Goal: Task Accomplishment & Management: Manage account settings

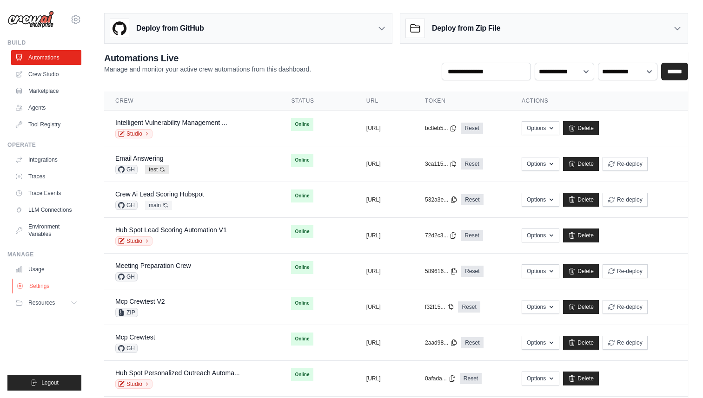
click at [44, 287] on link "Settings" at bounding box center [47, 286] width 70 height 15
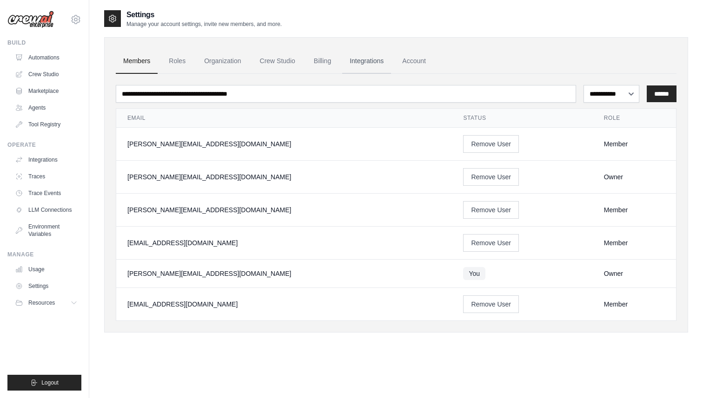
click at [370, 64] on link "Integrations" at bounding box center [366, 61] width 49 height 25
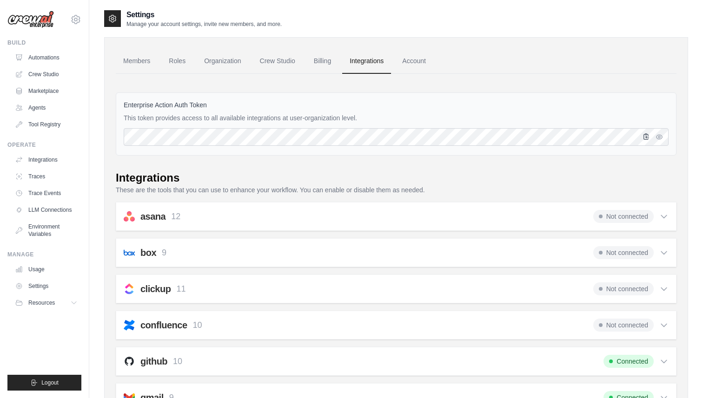
click at [647, 139] on icon "button" at bounding box center [646, 137] width 5 height 6
click at [659, 136] on icon "button" at bounding box center [659, 137] width 2 height 2
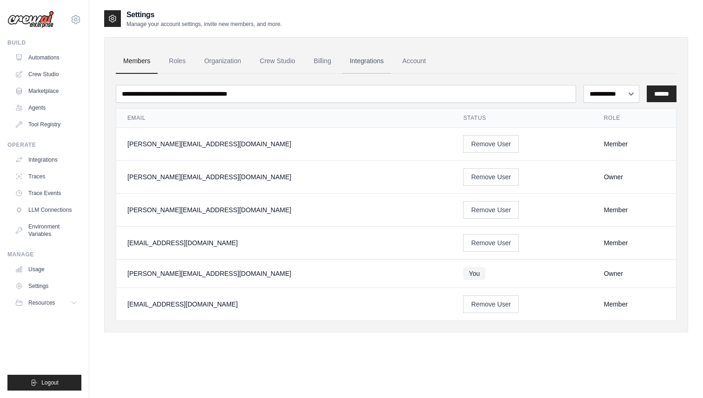
click at [372, 62] on link "Integrations" at bounding box center [366, 61] width 49 height 25
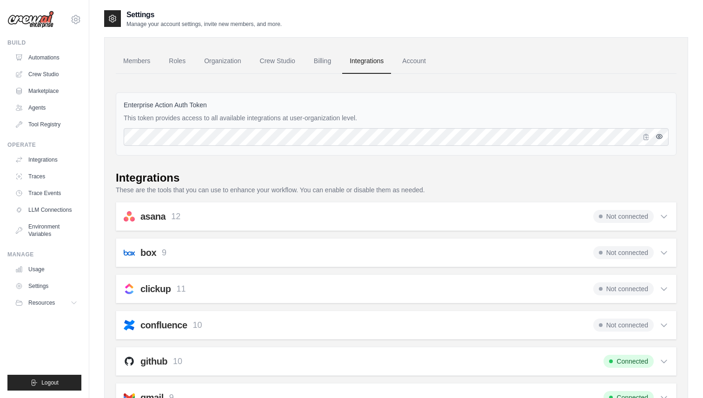
click at [660, 139] on icon "button" at bounding box center [658, 136] width 7 height 7
click at [341, 126] on div "Enterprise Action Auth Token This token provides access to all available integr…" at bounding box center [396, 124] width 561 height 63
click at [646, 139] on icon "button" at bounding box center [645, 136] width 7 height 7
click at [48, 57] on link "Automations" at bounding box center [47, 57] width 70 height 15
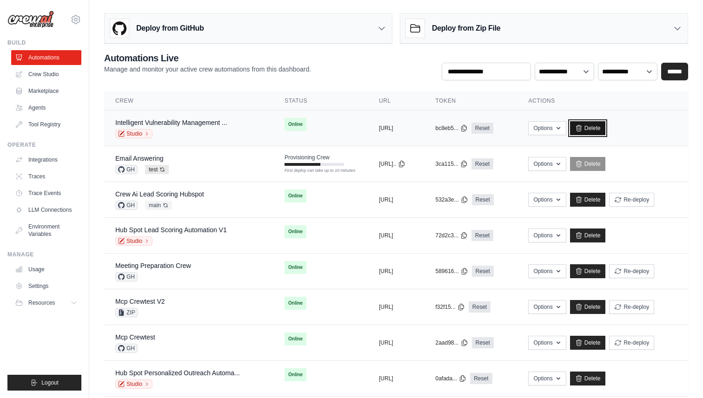
click at [606, 129] on link "Delete" at bounding box center [588, 128] width 36 height 14
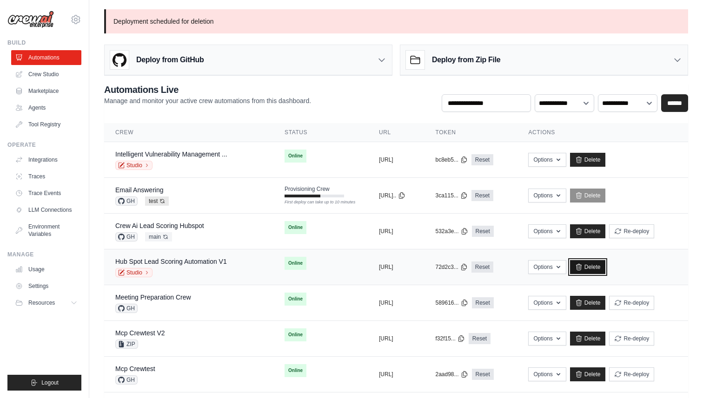
click at [606, 268] on link "Delete" at bounding box center [588, 267] width 36 height 14
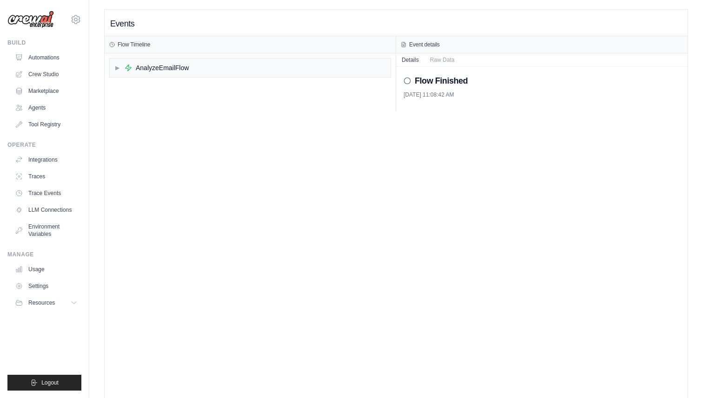
click at [108, 69] on div "▶ AnalyzeEmailFlow" at bounding box center [250, 82] width 291 height 58
click at [121, 69] on div "▶ AnalyzeEmailFlow" at bounding box center [151, 67] width 74 height 9
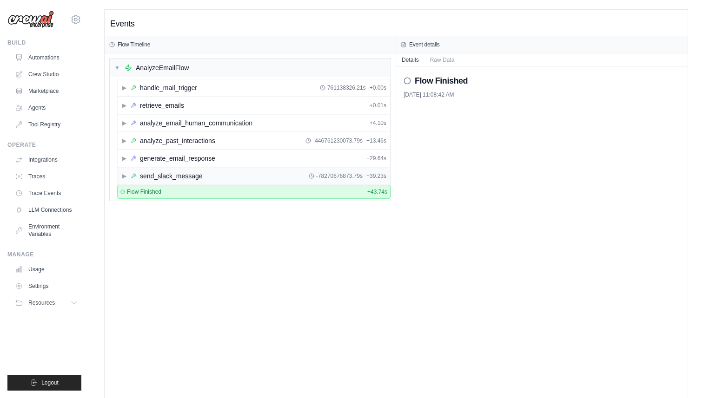
click at [126, 175] on span "▶" at bounding box center [124, 175] width 6 height 7
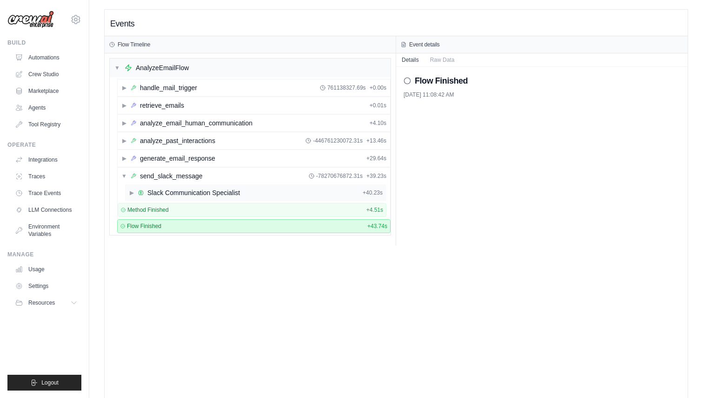
click at [189, 192] on div "Slack Communication Specialist" at bounding box center [193, 192] width 93 height 9
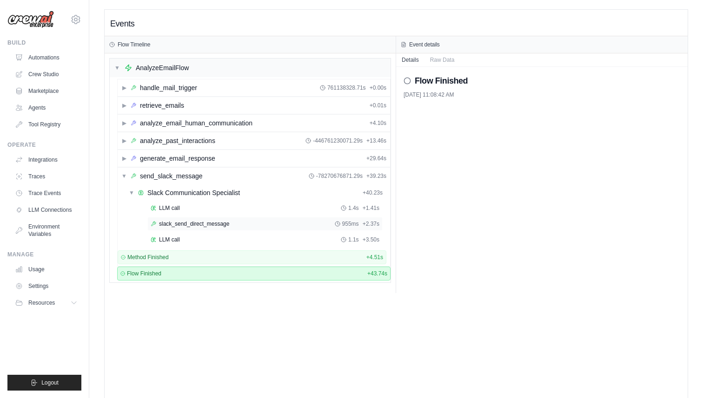
click at [193, 220] on span "slack_send_direct_message" at bounding box center [194, 223] width 70 height 7
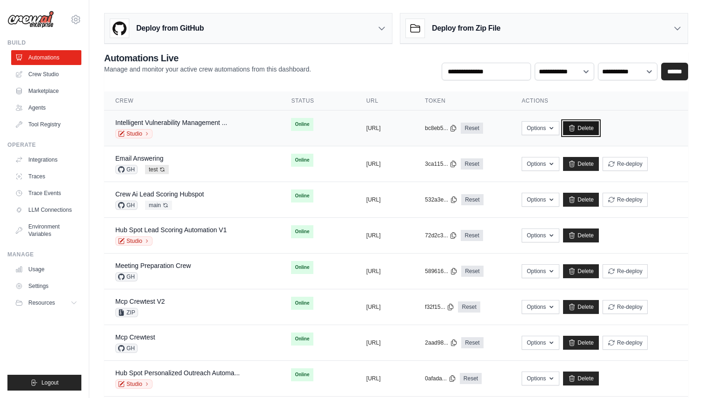
click at [597, 129] on link "Delete" at bounding box center [581, 128] width 36 height 14
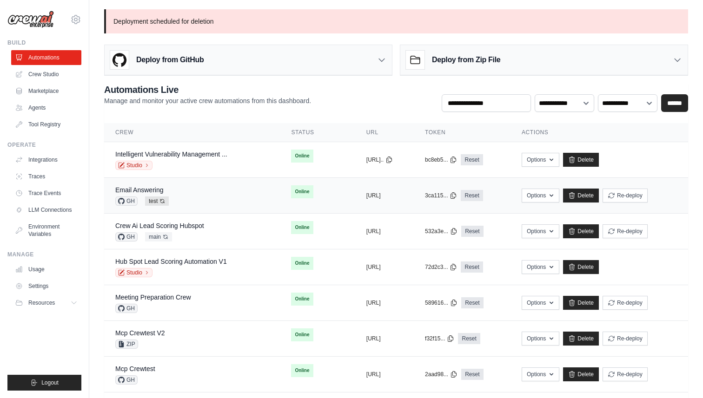
click at [187, 192] on div "Email Answering GH test Auto-deploy enabled" at bounding box center [191, 195] width 153 height 20
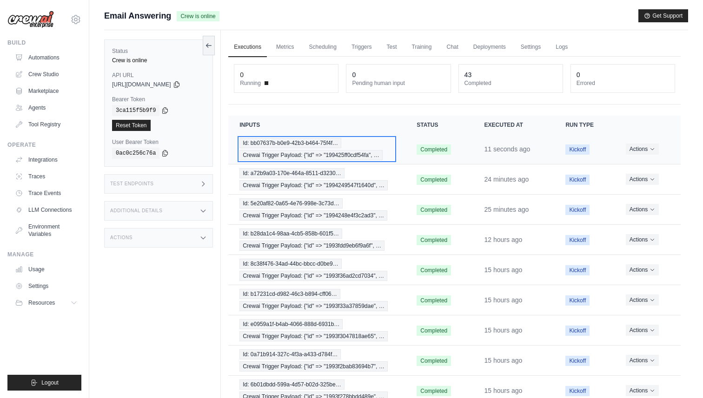
click at [319, 151] on span "Crewai Trigger Payload: {"id" => "199425ff0cdf54fa", …" at bounding box center [310, 155] width 143 height 10
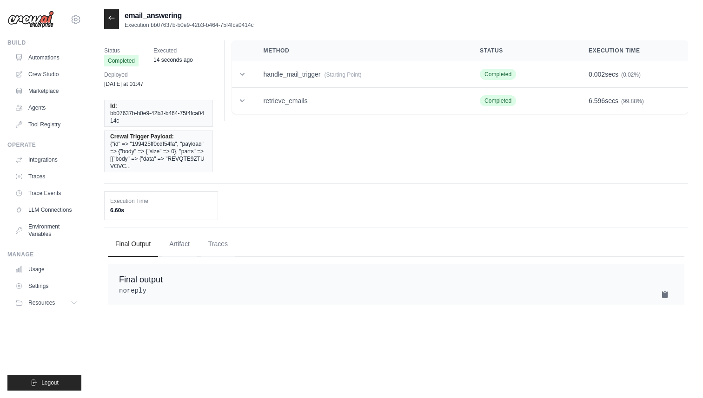
click at [115, 20] on icon at bounding box center [111, 17] width 7 height 7
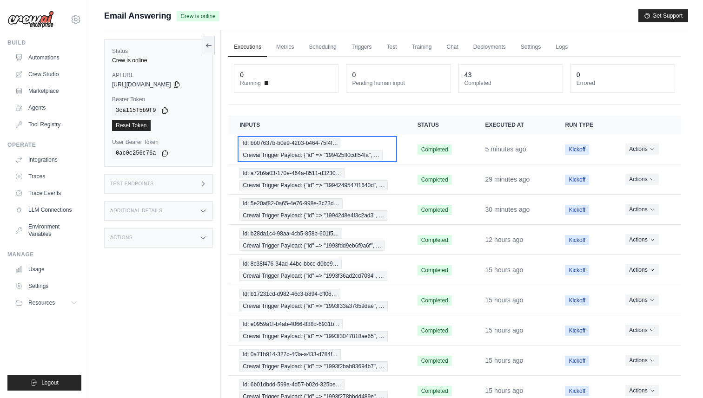
click at [343, 150] on span "Crewai Trigger Payload: {"id" => "199425ff0cdf54fa", …" at bounding box center [310, 155] width 143 height 10
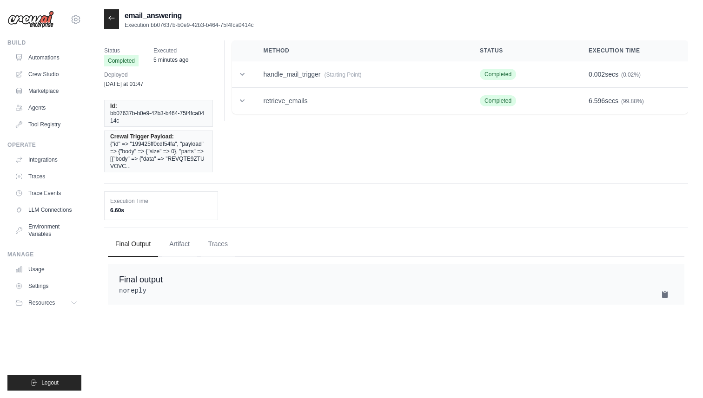
click at [159, 291] on pre "noreply" at bounding box center [396, 290] width 554 height 9
click at [118, 17] on div at bounding box center [111, 19] width 15 height 20
click at [113, 17] on icon at bounding box center [111, 17] width 7 height 7
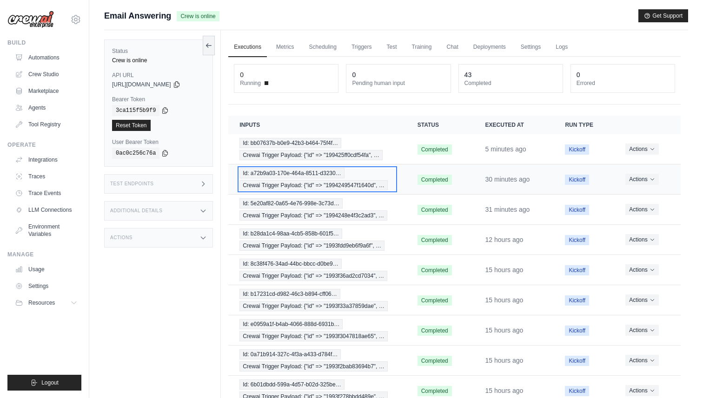
click at [292, 188] on span "Crewai Trigger Payload: {"id" => "1994249547f1640d", …" at bounding box center [313, 185] width 148 height 10
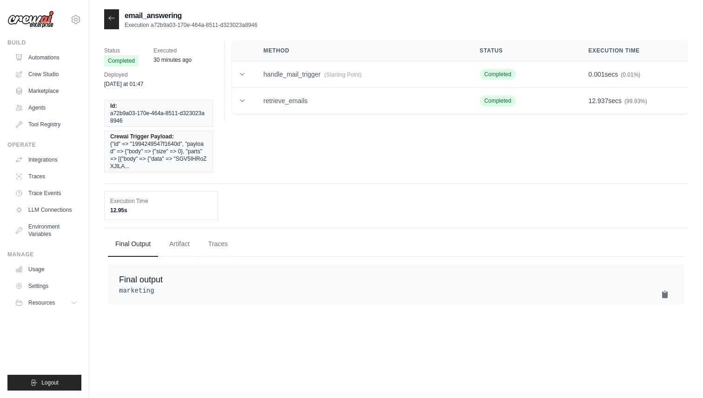
click at [174, 289] on pre "marketing" at bounding box center [396, 290] width 554 height 9
click at [118, 26] on div at bounding box center [111, 19] width 15 height 20
click at [112, 21] on icon at bounding box center [111, 17] width 7 height 7
